Goal: Task Accomplishment & Management: Use online tool/utility

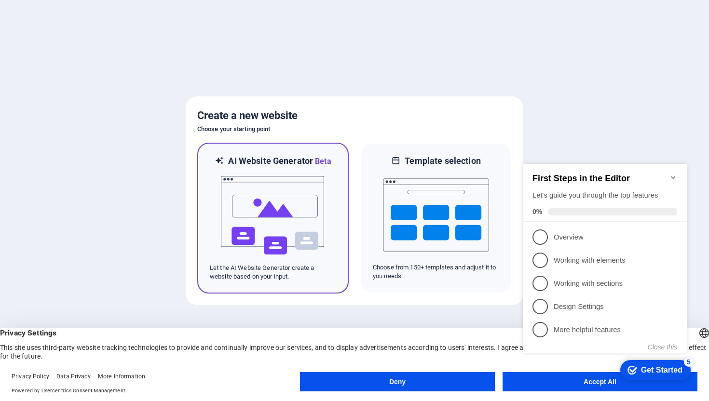
click at [248, 202] on img at bounding box center [273, 215] width 106 height 96
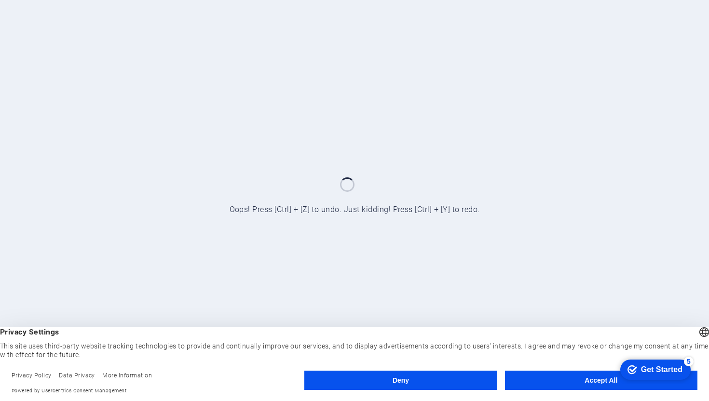
click at [456, 383] on button "Deny" at bounding box center [400, 380] width 192 height 19
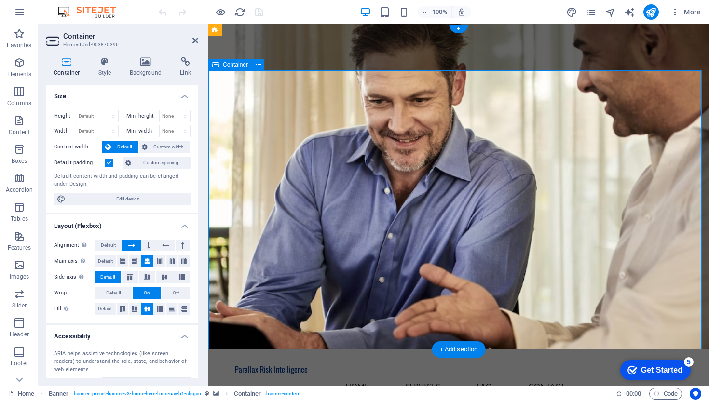
click at [142, 58] on icon at bounding box center [146, 62] width 47 height 10
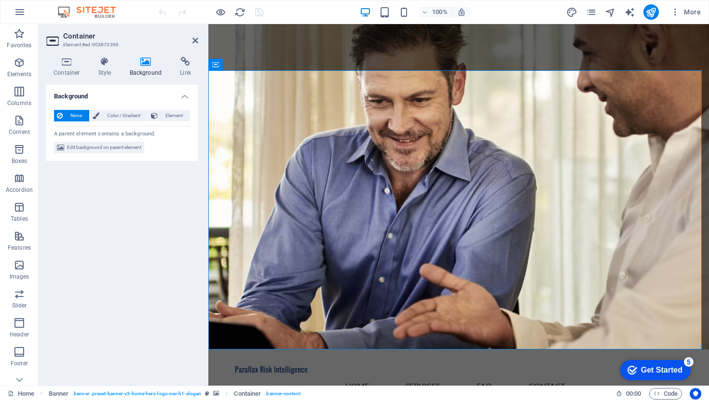
click at [75, 115] on span "None" at bounding box center [76, 116] width 21 height 12
click at [84, 148] on span "Edit background on parent element" at bounding box center [104, 148] width 74 height 12
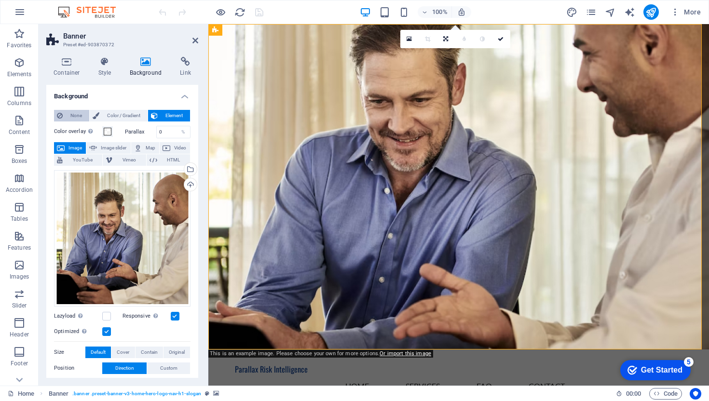
click at [74, 111] on span "None" at bounding box center [76, 116] width 21 height 12
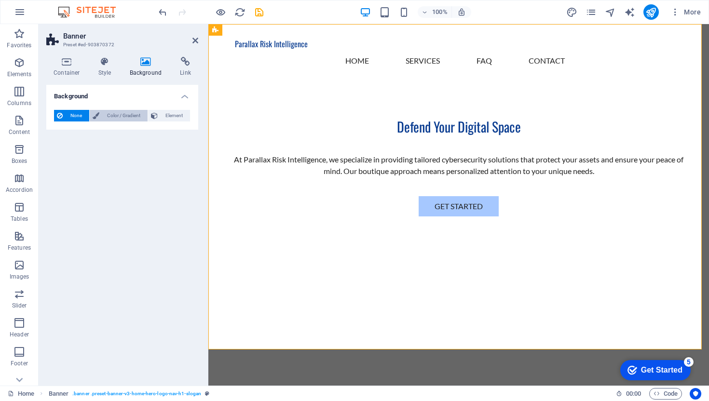
click at [112, 117] on span "Color / Gradient" at bounding box center [123, 116] width 42 height 12
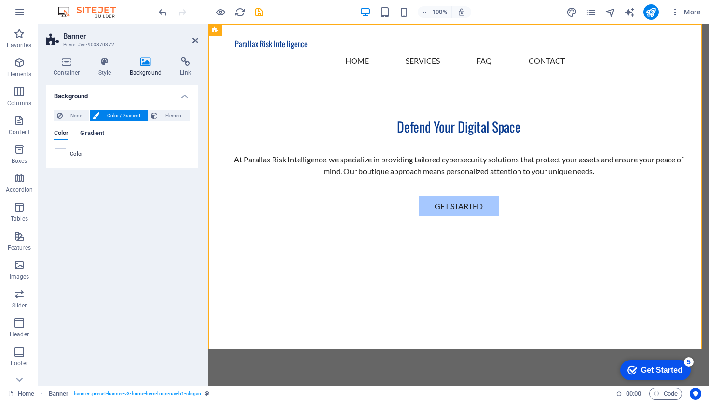
click at [97, 135] on span "Gradient" at bounding box center [92, 134] width 24 height 14
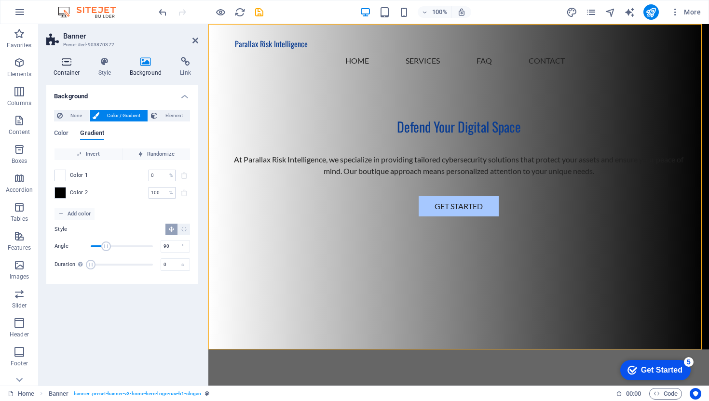
click at [67, 67] on h4 "Container" at bounding box center [68, 67] width 45 height 20
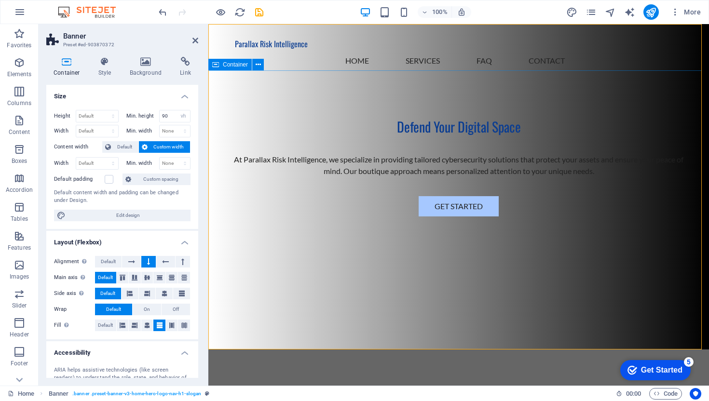
click at [383, 115] on div "Defend Your Digital Space At Parallax Risk Intelligence, we specialize in provi…" at bounding box center [458, 168] width 501 height 176
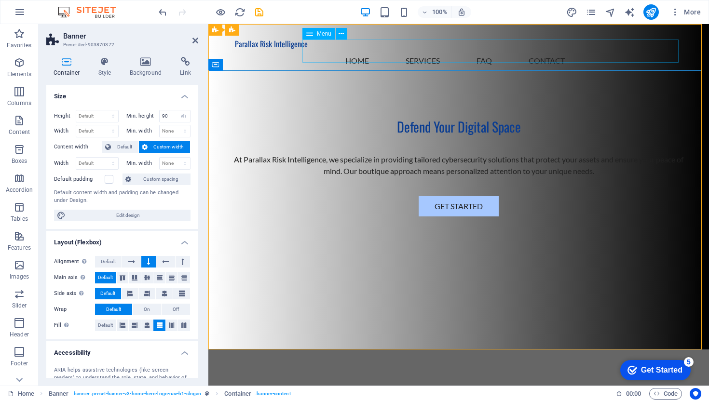
click at [384, 50] on nav "Home Services FAQ Contact" at bounding box center [459, 60] width 448 height 23
click at [383, 52] on nav "Home Services FAQ Contact" at bounding box center [459, 60] width 448 height 23
select select
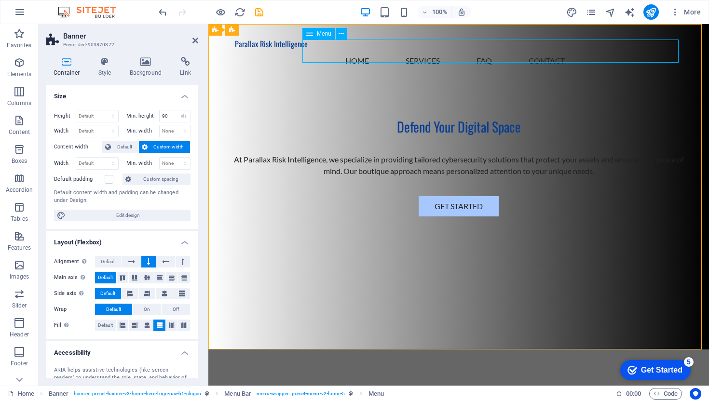
select select
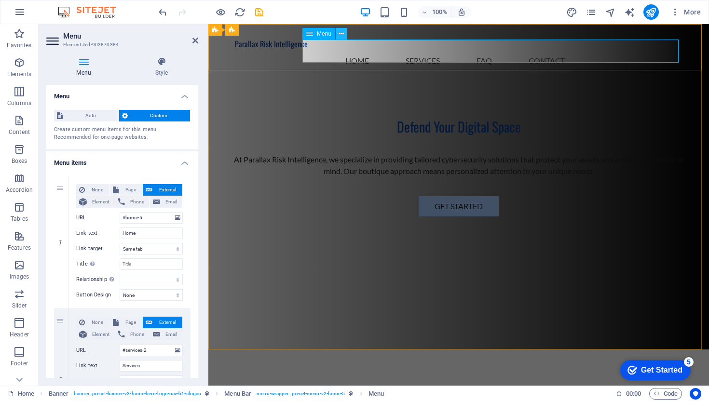
click at [342, 31] on icon at bounding box center [341, 34] width 5 height 10
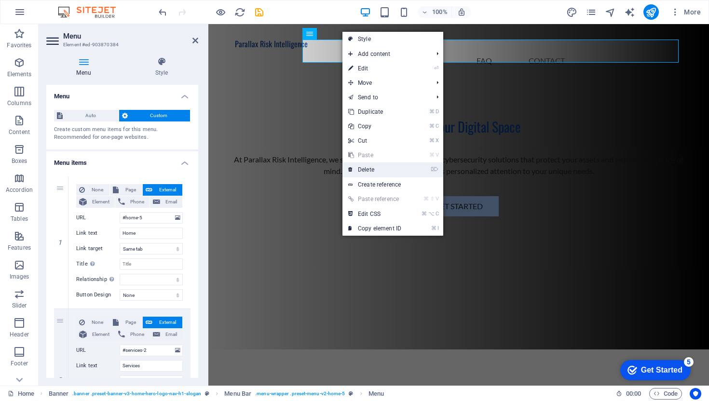
click at [383, 166] on link "⌦ Delete" at bounding box center [374, 170] width 65 height 14
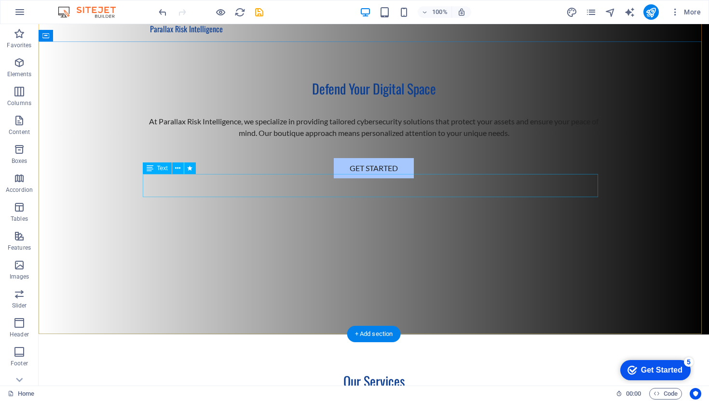
scroll to position [15, 0]
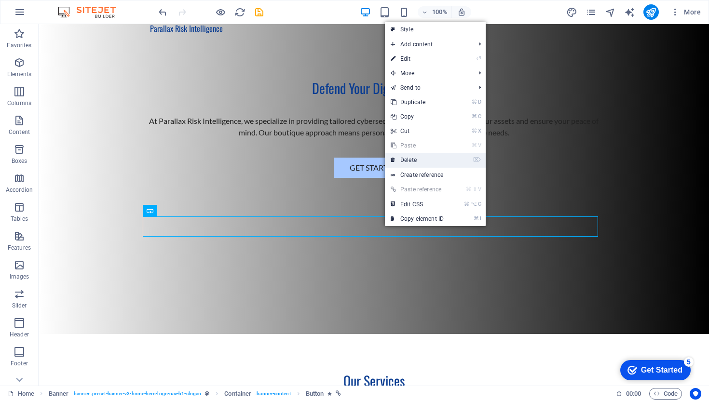
click at [407, 163] on link "⌦ Delete" at bounding box center [417, 160] width 65 height 14
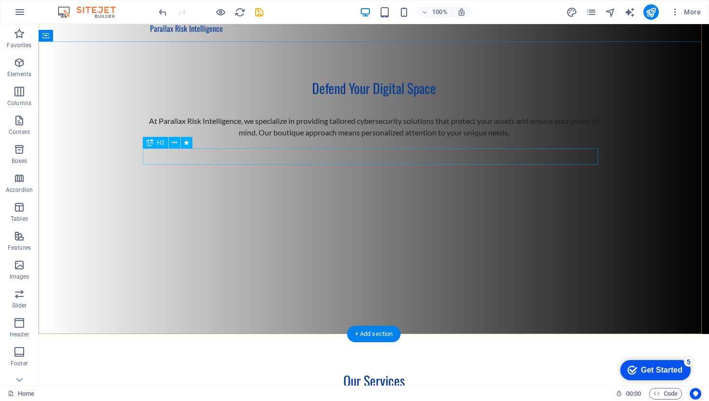
click at [424, 96] on div "Defend Your Digital Space" at bounding box center [373, 88] width 455 height 16
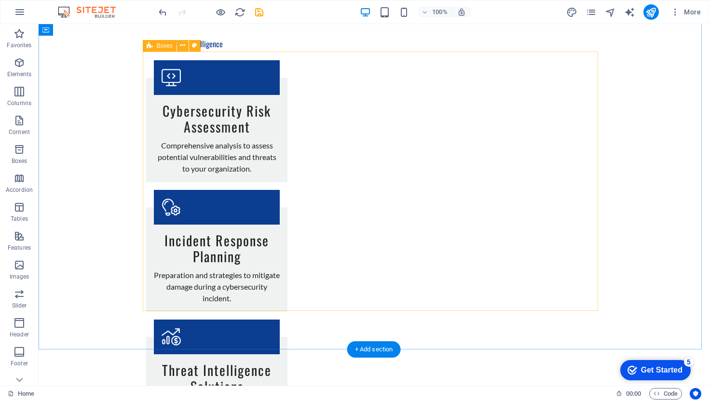
scroll to position [0, 0]
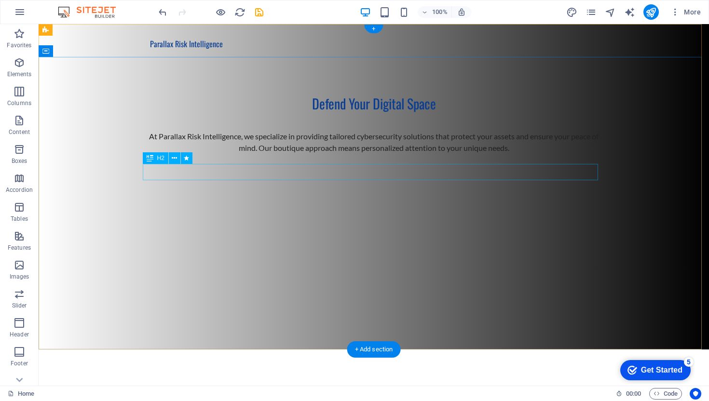
click at [391, 112] on div "Defend Your Digital Space" at bounding box center [373, 104] width 455 height 16
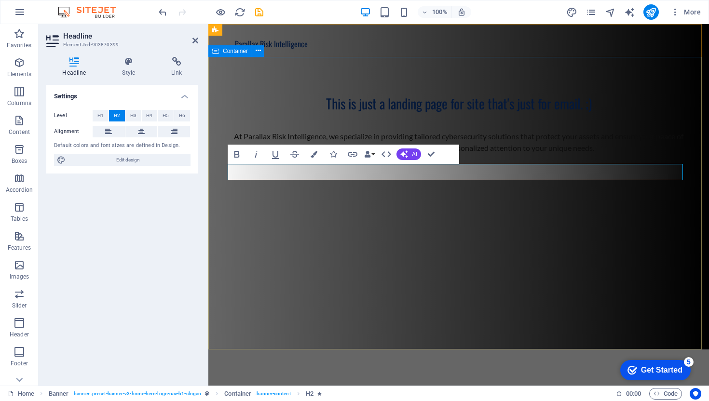
click at [450, 212] on div "This is just a landing page for site that's just for email. ;) At Parallax Risk…" at bounding box center [458, 134] width 501 height 155
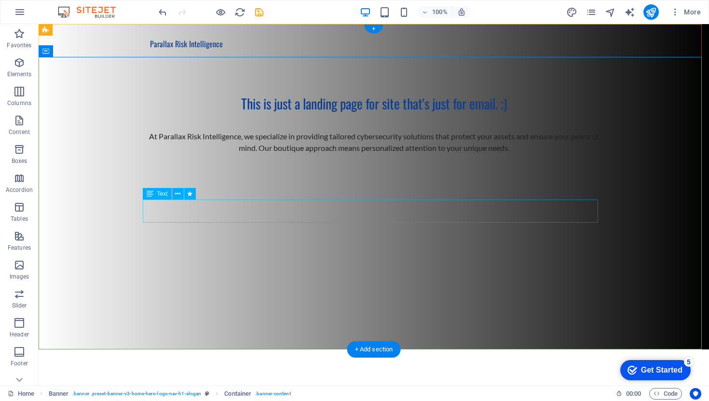
click at [282, 154] on div "At Parallax Risk Intelligence, we specialize in providing tailored cybersecurit…" at bounding box center [373, 142] width 455 height 23
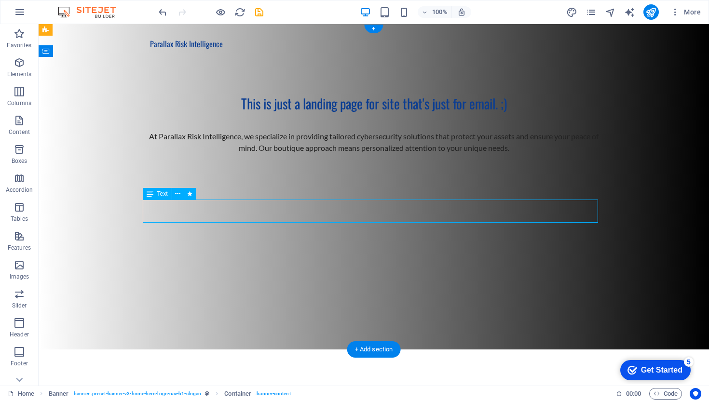
click at [282, 154] on div "At Parallax Risk Intelligence, we specialize in providing tailored cybersecurit…" at bounding box center [373, 142] width 455 height 23
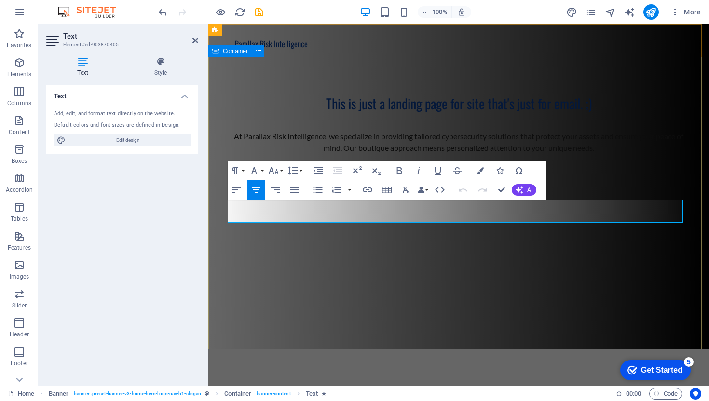
click at [461, 212] on div "This is just a landing page for site that's just for email. ;) At Parallax Risk…" at bounding box center [458, 134] width 501 height 155
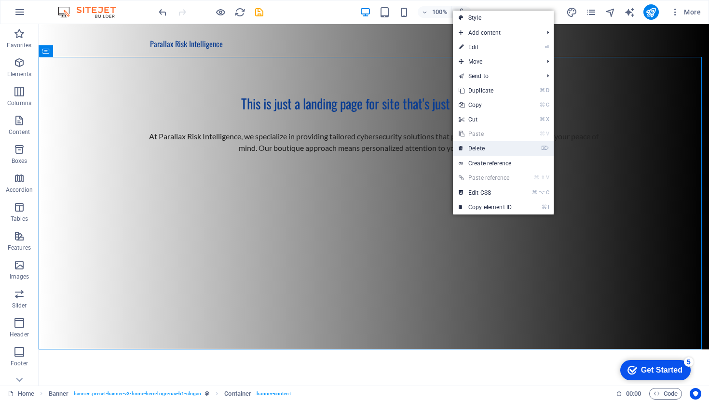
click at [480, 151] on link "⌦ Delete" at bounding box center [485, 148] width 65 height 14
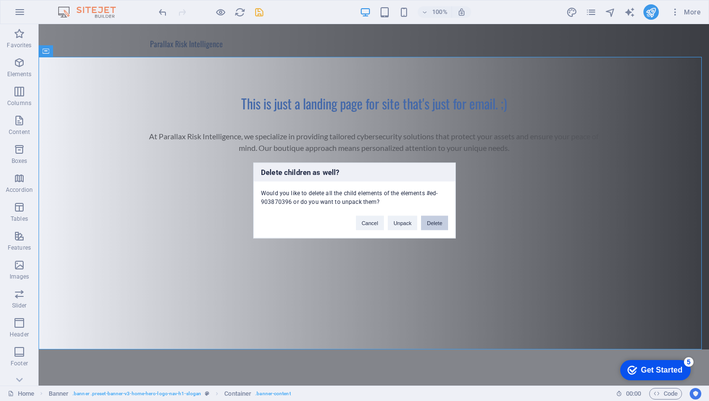
click at [438, 226] on button "Delete" at bounding box center [434, 223] width 27 height 14
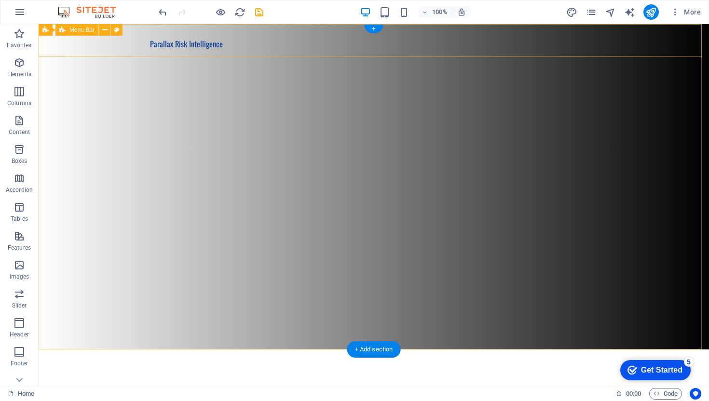
click at [219, 46] on div "Parallax Risk Intelligence Menu" at bounding box center [374, 40] width 671 height 33
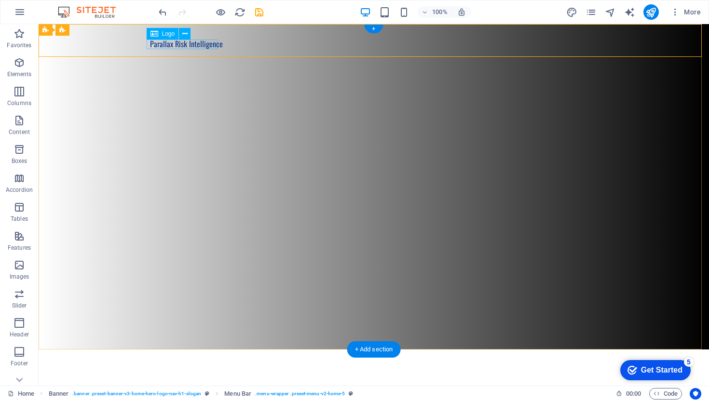
click at [194, 45] on div "Parallax Risk Intelligence" at bounding box center [374, 45] width 448 height 10
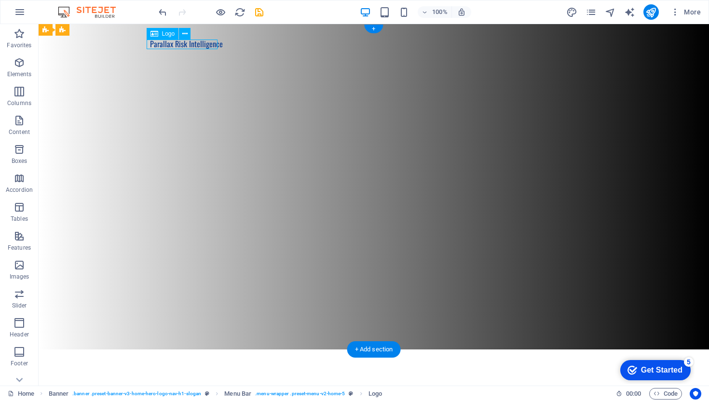
click at [194, 45] on div "Parallax Risk Intelligence" at bounding box center [374, 45] width 448 height 10
click at [196, 48] on div "Parallax Risk Intelligence" at bounding box center [374, 45] width 448 height 10
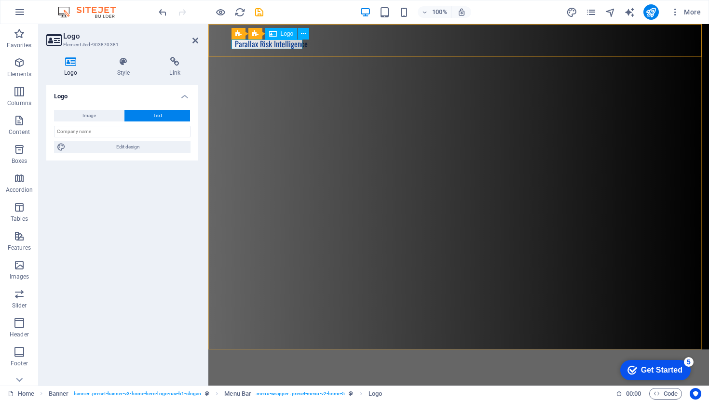
click at [288, 45] on div "Parallax Risk Intelligence" at bounding box center [459, 45] width 448 height 10
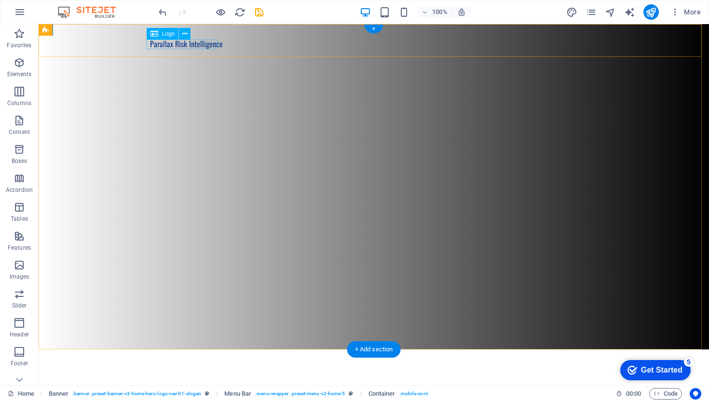
click at [191, 45] on div "Parallax Risk Intelligence" at bounding box center [374, 45] width 448 height 10
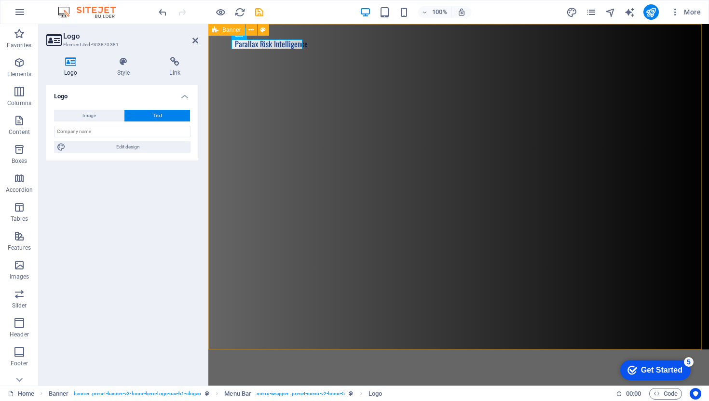
click at [585, 183] on div "Parallax Risk Intelligence Menu" at bounding box center [458, 187] width 501 height 326
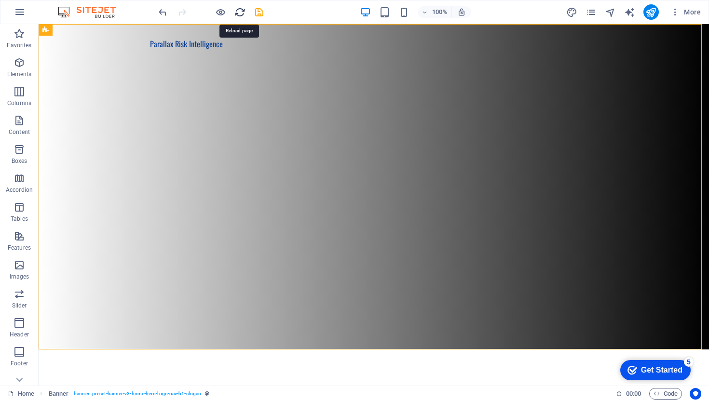
click at [241, 14] on icon "reload" at bounding box center [239, 12] width 11 height 11
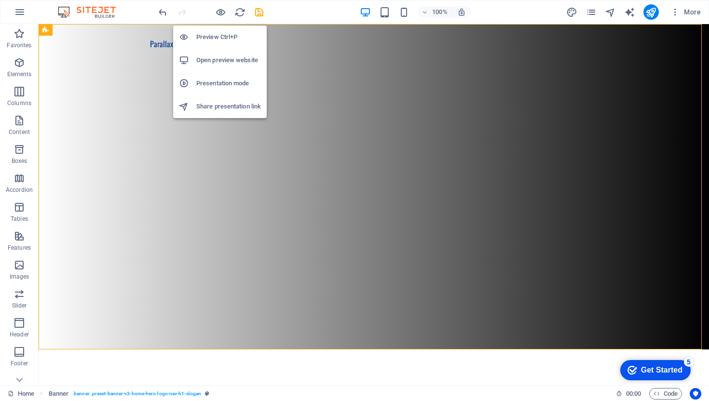
click at [219, 36] on h6 "Preview Ctrl+P" at bounding box center [228, 37] width 65 height 12
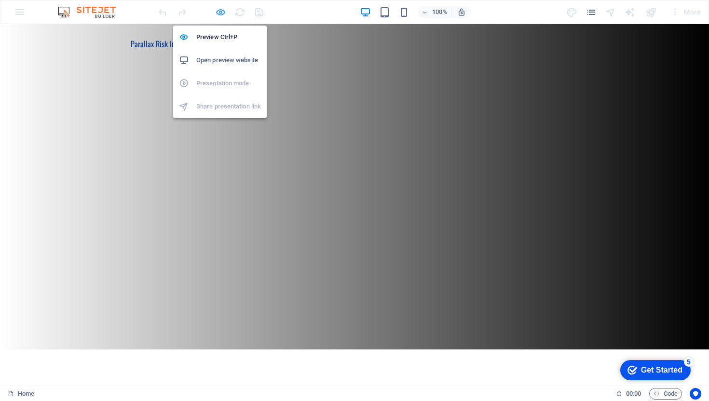
click at [223, 12] on icon "button" at bounding box center [220, 12] width 11 height 11
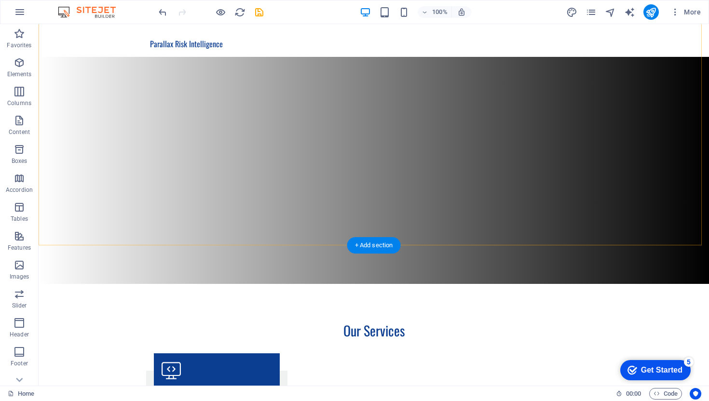
scroll to position [184, 0]
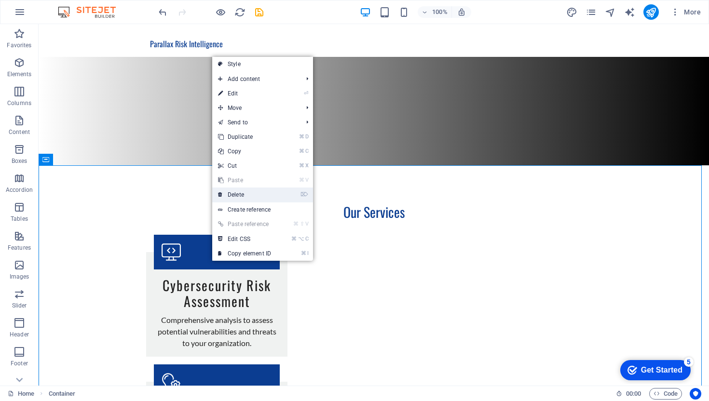
click at [255, 197] on link "⌦ Delete" at bounding box center [244, 195] width 65 height 14
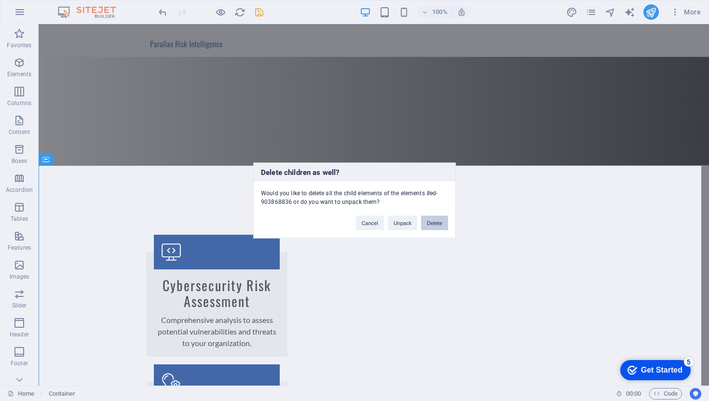
click at [440, 221] on button "Delete" at bounding box center [434, 223] width 27 height 14
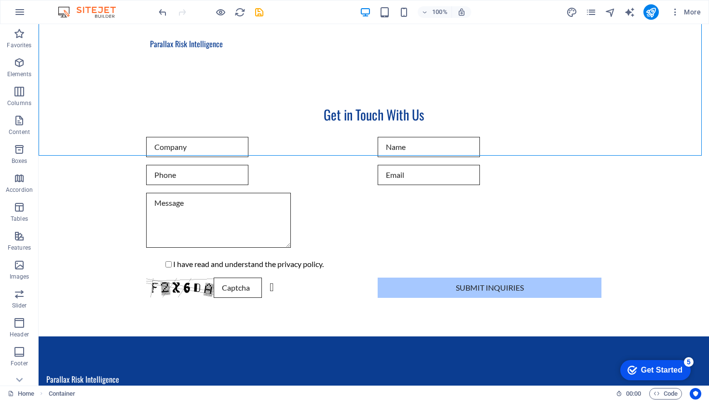
scroll to position [949, 0]
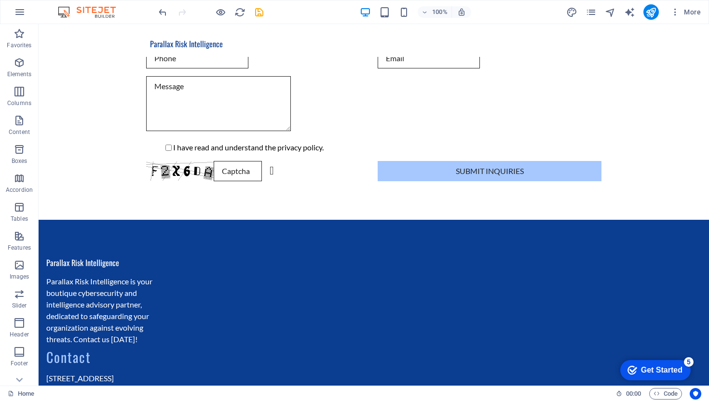
drag, startPoint x: 96, startPoint y: 72, endPoint x: 580, endPoint y: 401, distance: 585.2
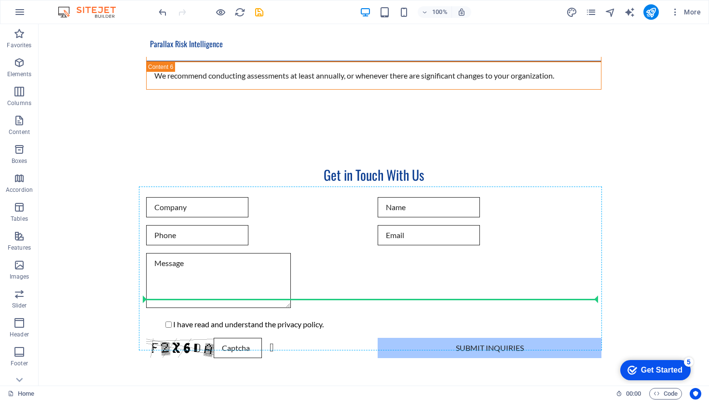
scroll to position [712, 0]
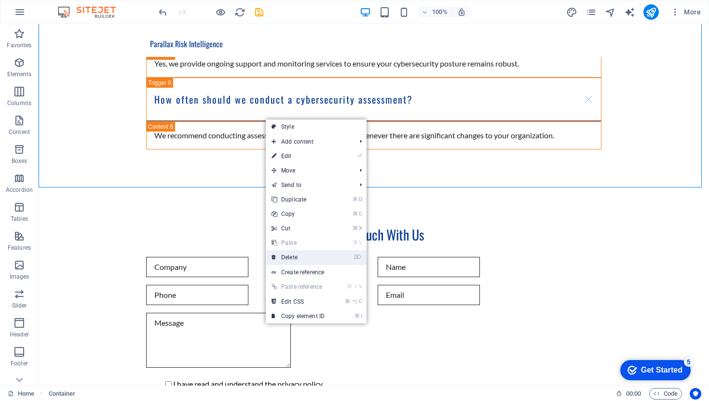
click at [311, 254] on link "⌦ Delete" at bounding box center [298, 257] width 65 height 14
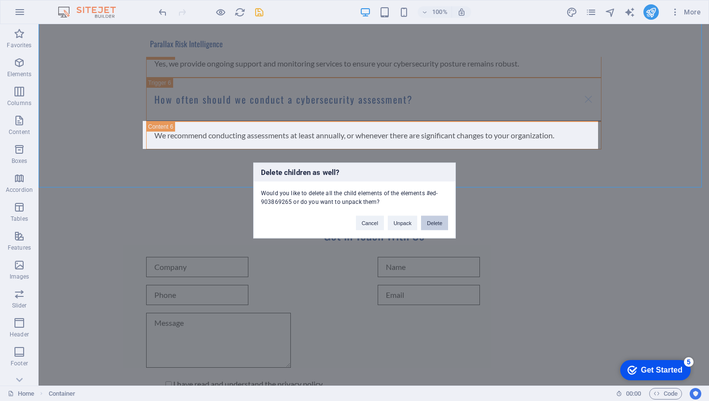
click at [438, 230] on button "Delete" at bounding box center [434, 223] width 27 height 14
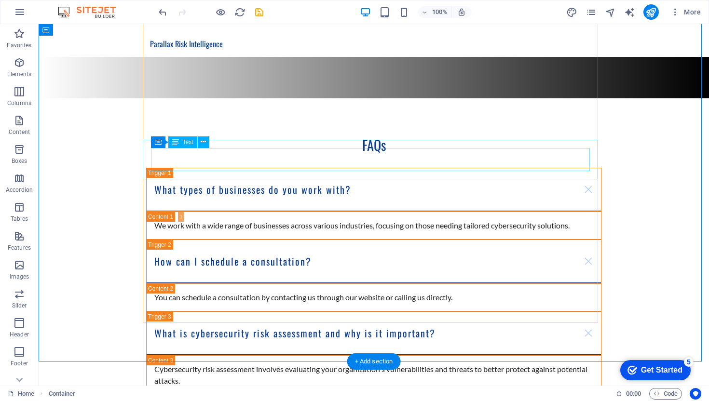
scroll to position [245, 0]
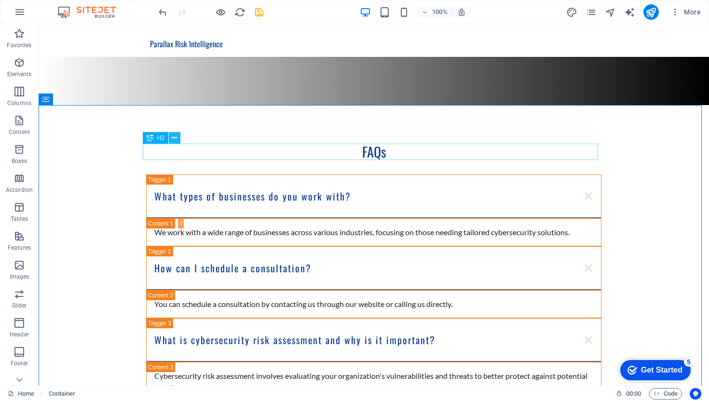
click at [175, 138] on icon at bounding box center [174, 138] width 5 height 10
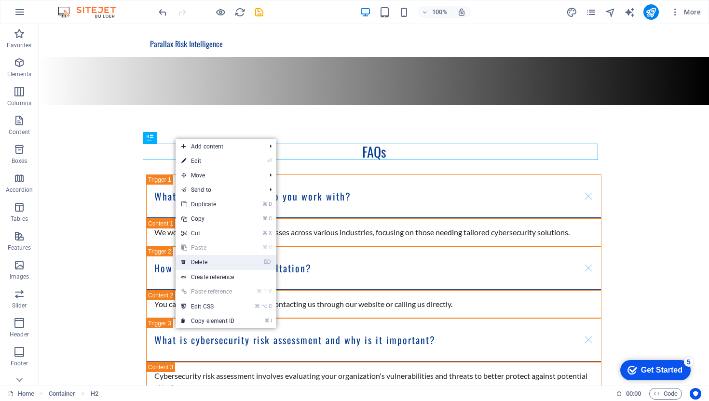
click at [206, 262] on link "⌦ Delete" at bounding box center [208, 262] width 65 height 14
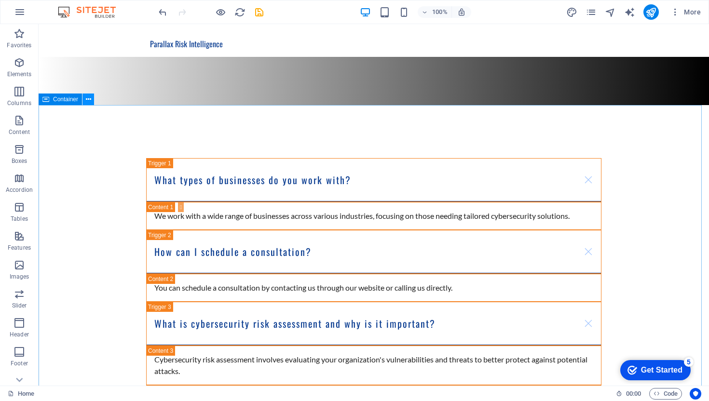
click at [86, 96] on icon at bounding box center [88, 100] width 5 height 10
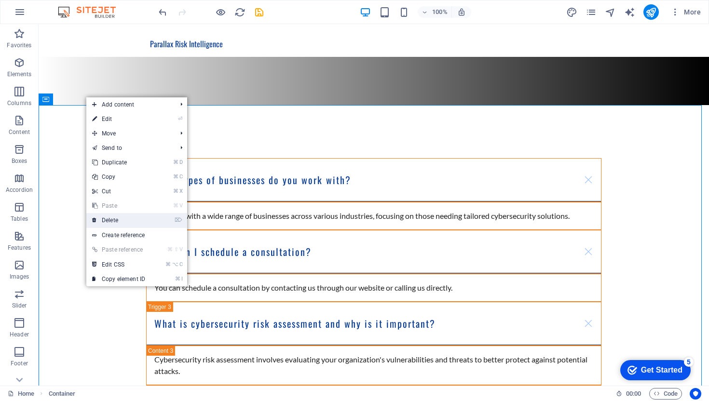
click at [115, 224] on link "⌦ Delete" at bounding box center [118, 220] width 65 height 14
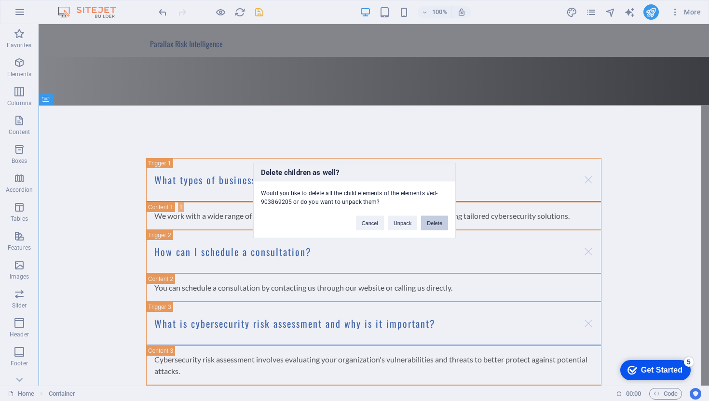
click at [442, 223] on button "Delete" at bounding box center [434, 223] width 27 height 14
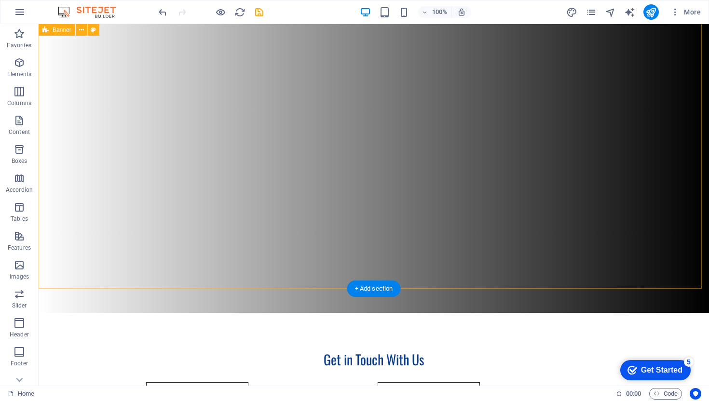
scroll to position [0, 0]
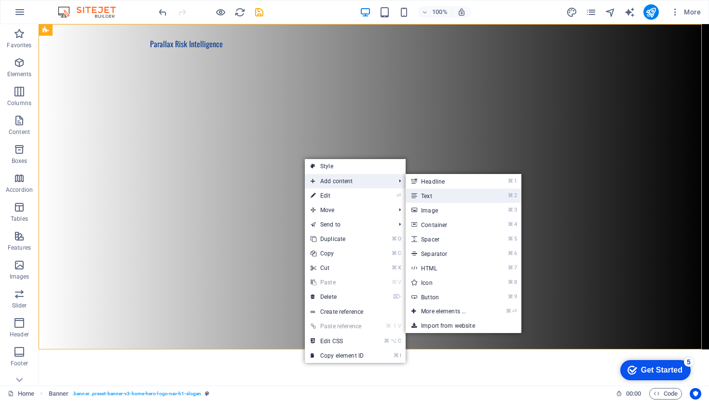
click at [466, 195] on link "⌘ 2 Text" at bounding box center [446, 196] width 80 height 14
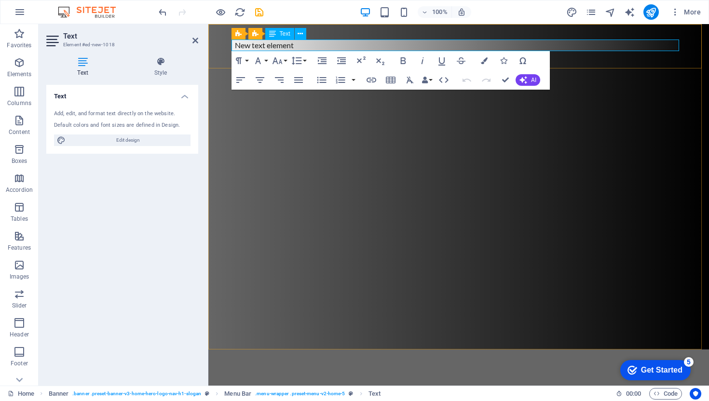
click at [340, 46] on p "New text element" at bounding box center [459, 46] width 448 height 12
drag, startPoint x: 340, startPoint y: 46, endPoint x: 219, endPoint y: 47, distance: 121.1
click at [219, 47] on div "New text element Parallax Risk Intelligence Menu" at bounding box center [458, 46] width 501 height 44
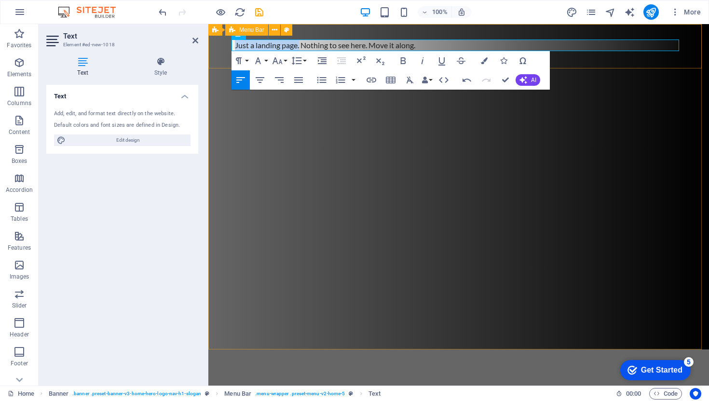
drag, startPoint x: 296, startPoint y: 44, endPoint x: 214, endPoint y: 38, distance: 82.7
click at [214, 38] on div "Just a landing page. Nothing to see here. Move it along. Parallax Risk Intellig…" at bounding box center [458, 46] width 501 height 44
click at [458, 160] on div "Nothing to see here. Move it along. Parallax Risk Intelligence Menu" at bounding box center [458, 187] width 501 height 326
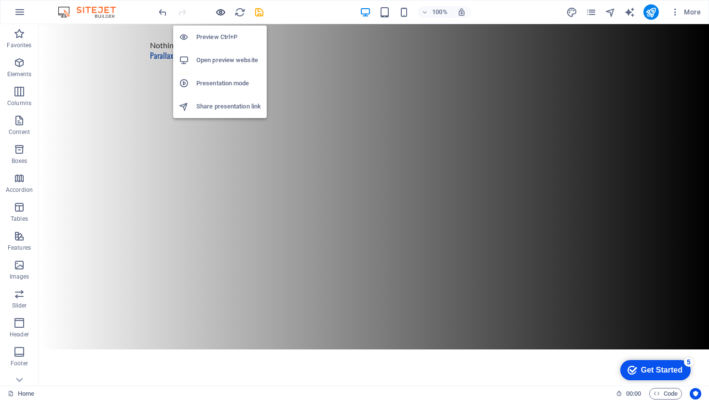
click at [219, 13] on icon "button" at bounding box center [220, 12] width 11 height 11
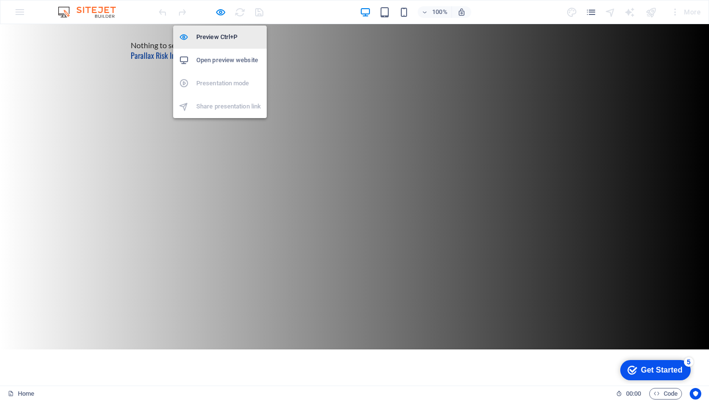
click at [216, 39] on h6 "Preview Ctrl+P" at bounding box center [228, 37] width 65 height 12
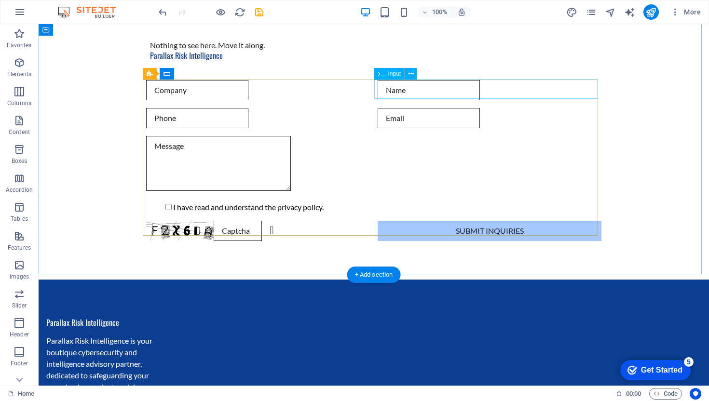
scroll to position [398, 0]
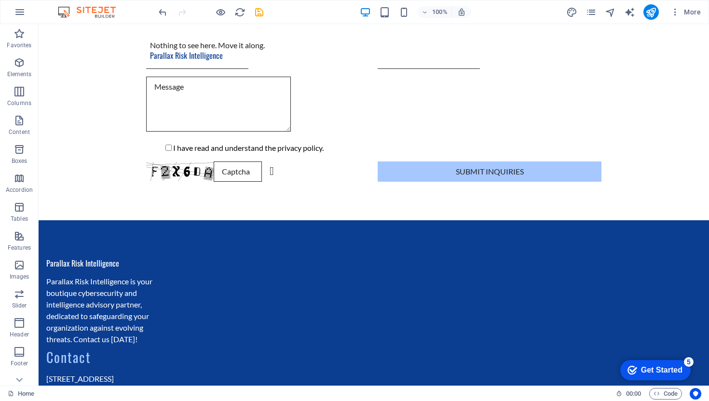
click at [656, 374] on div "Get Started" at bounding box center [661, 370] width 41 height 9
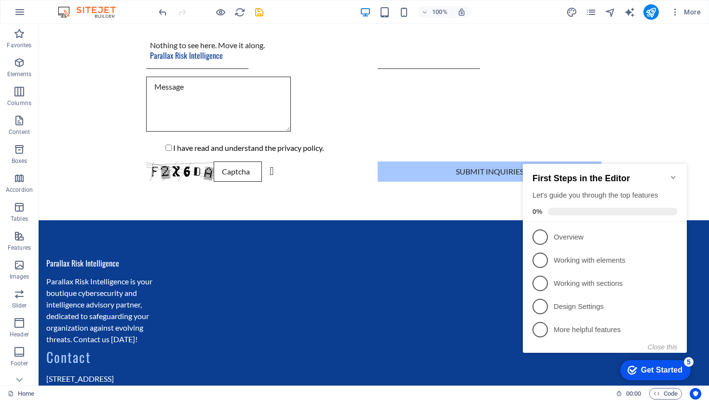
click at [671, 174] on icon "Minimize checklist" at bounding box center [674, 178] width 8 height 8
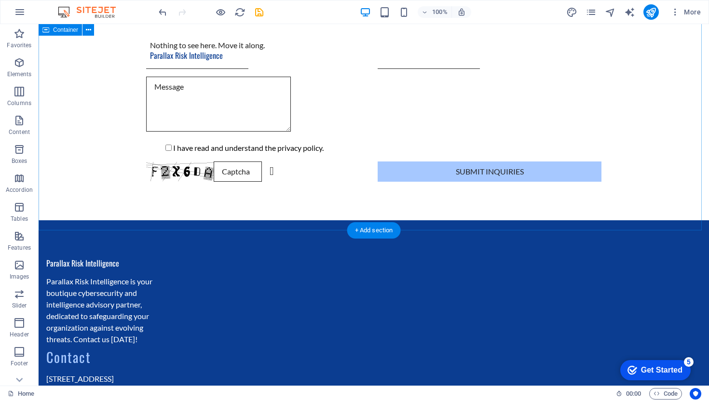
scroll to position [0, 0]
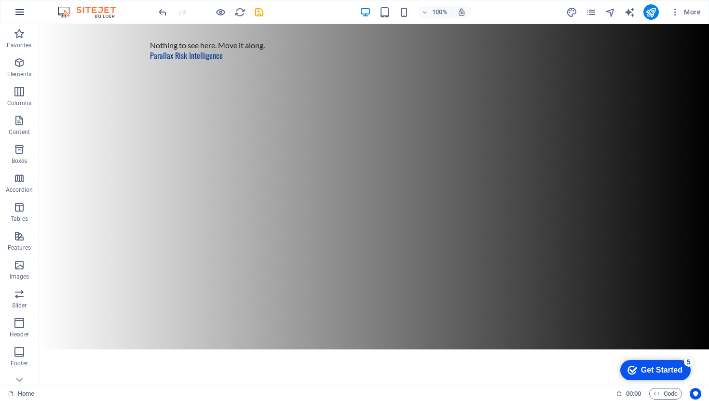
click at [21, 12] on icon "button" at bounding box center [20, 12] width 12 height 12
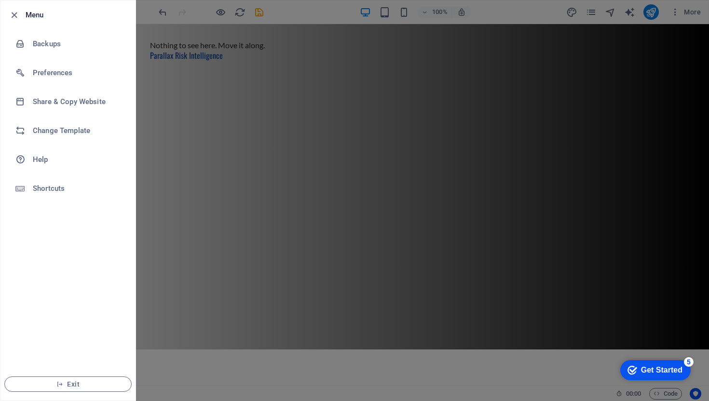
click at [348, 142] on div at bounding box center [354, 200] width 709 height 401
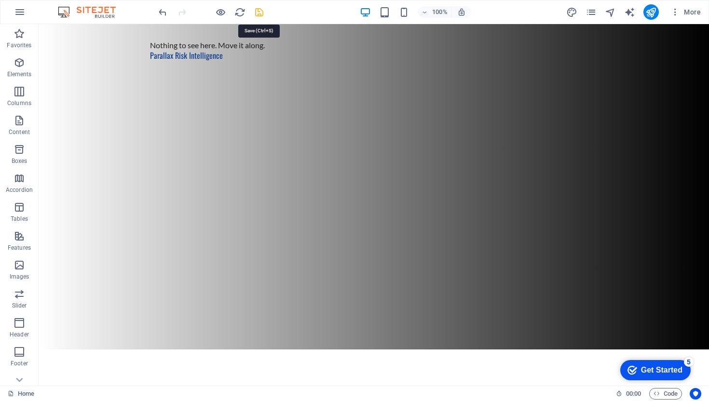
click at [255, 13] on icon "save" at bounding box center [259, 12] width 11 height 11
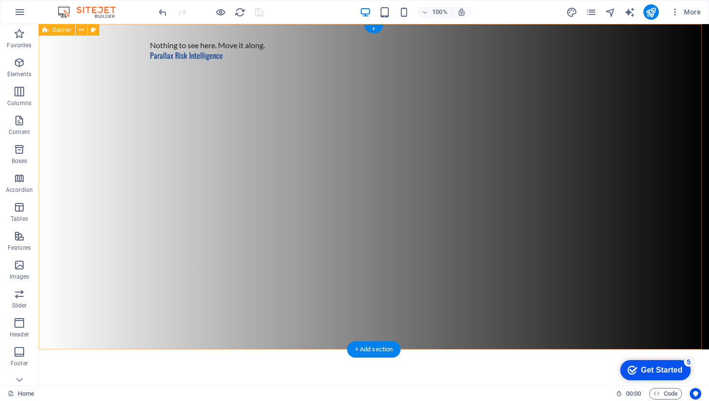
click at [430, 130] on div "Nothing to see here. Move it along. Parallax Risk Intelligence Menu" at bounding box center [374, 187] width 671 height 326
